Goal: Submit feedback/report problem

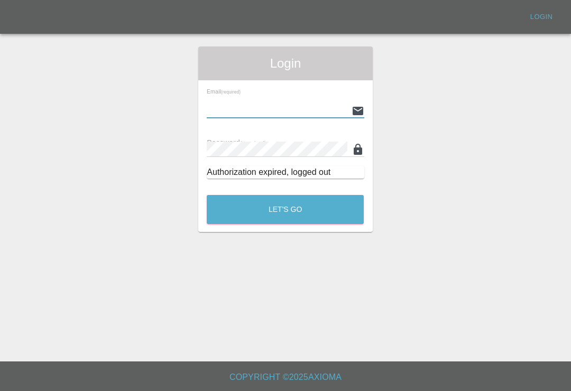
type input "[EMAIL_ADDRESS][DOMAIN_NAME]"
click at [285, 209] on button "Let's Go" at bounding box center [285, 209] width 157 height 29
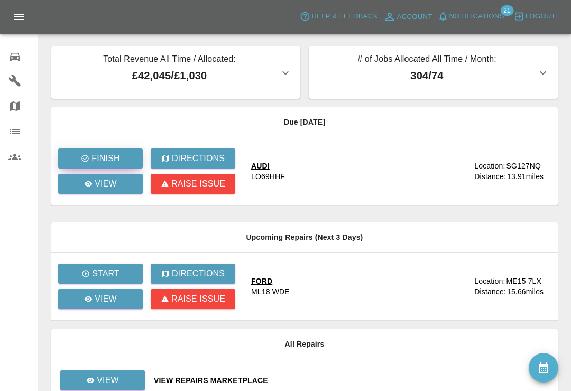
click at [119, 166] on button "Finish" at bounding box center [100, 159] width 85 height 20
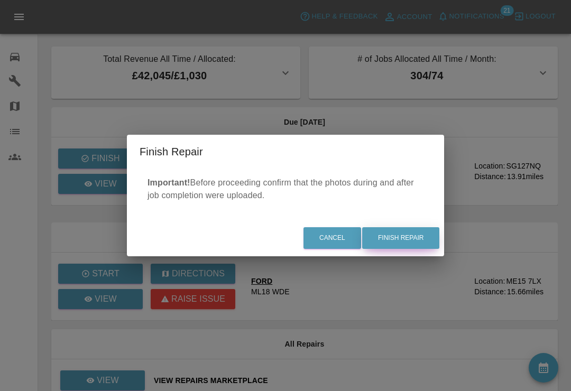
click at [405, 241] on button "Finish Repair" at bounding box center [400, 238] width 77 height 22
click at [411, 127] on div "Finish Repair Important! Before proceeding confirm that the photos during and a…" at bounding box center [285, 195] width 571 height 391
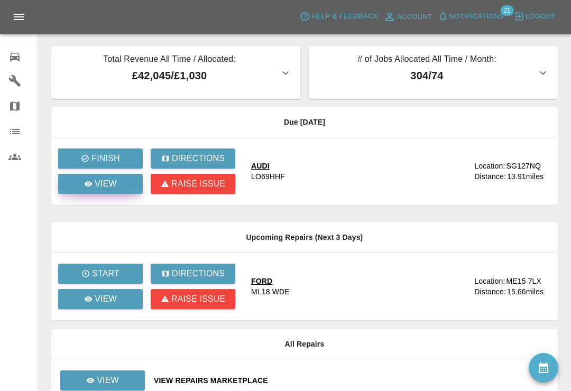
click at [123, 189] on link "View" at bounding box center [100, 184] width 85 height 20
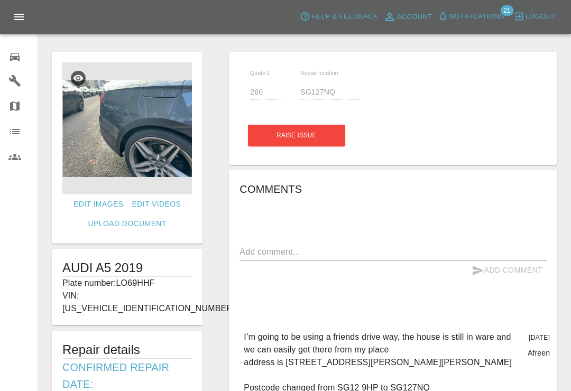
click at [16, 57] on icon at bounding box center [15, 57] width 10 height 8
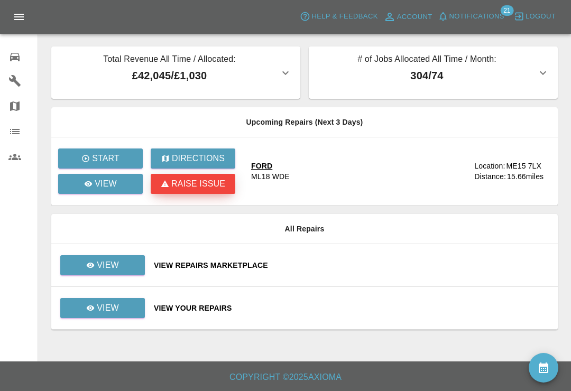
click at [205, 188] on p "Raise issue" at bounding box center [198, 184] width 54 height 13
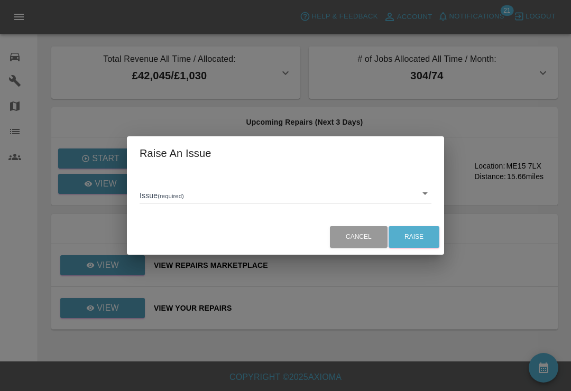
click at [428, 198] on body "Axioma Help & Feedback Account Notifications 21 Logout 0 Repair home Garages Ma…" at bounding box center [285, 195] width 571 height 391
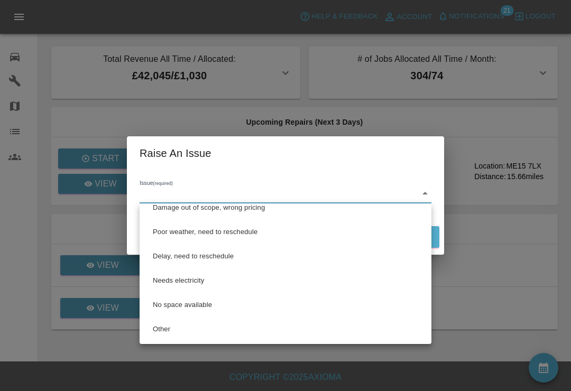
scroll to position [35, 0]
click at [186, 336] on li "Other" at bounding box center [285, 329] width 287 height 24
type input "Other"
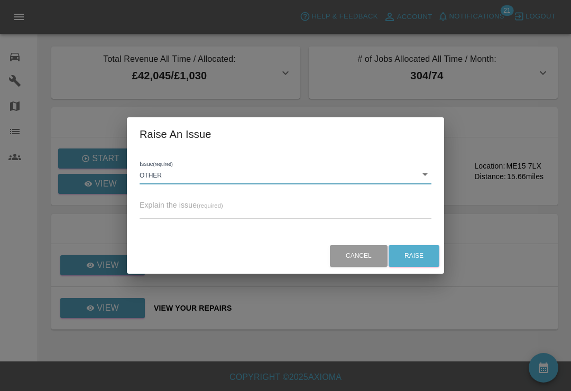
click at [236, 213] on textarea at bounding box center [286, 211] width 292 height 10
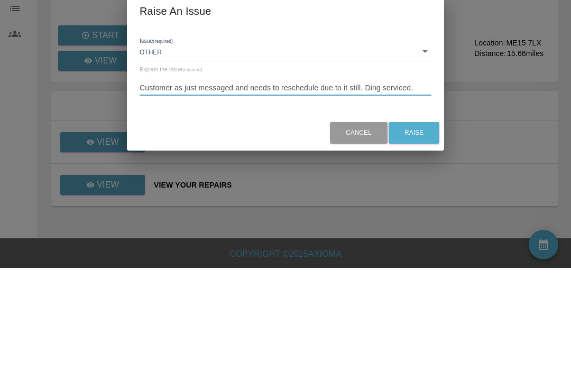
click at [375, 206] on textarea "Customer as just messaged and needs to reschedule due to it still. Ding service…" at bounding box center [286, 211] width 292 height 10
type textarea "Customer as just messaged and needs to reschedule due to it still being service…"
click at [419, 245] on button "Raise" at bounding box center [414, 256] width 51 height 22
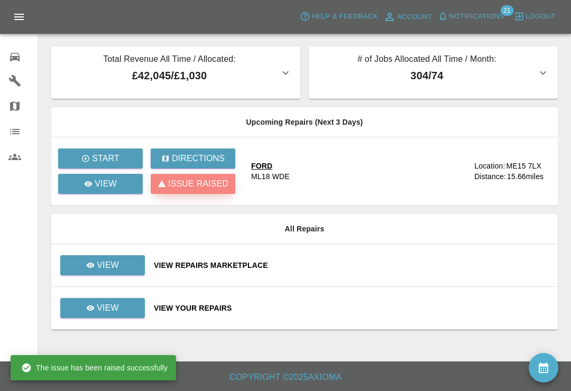
scroll to position [0, 0]
click at [461, 18] on span "Notifications" at bounding box center [476, 17] width 55 height 12
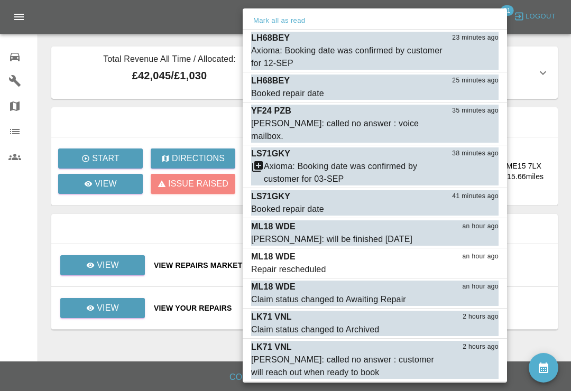
click at [478, 131] on button "Mark as read" at bounding box center [475, 137] width 47 height 12
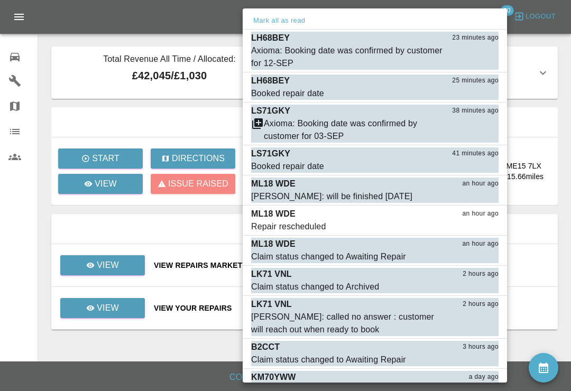
click at [570, 43] on div at bounding box center [285, 195] width 571 height 391
